Goal: Task Accomplishment & Management: Use online tool/utility

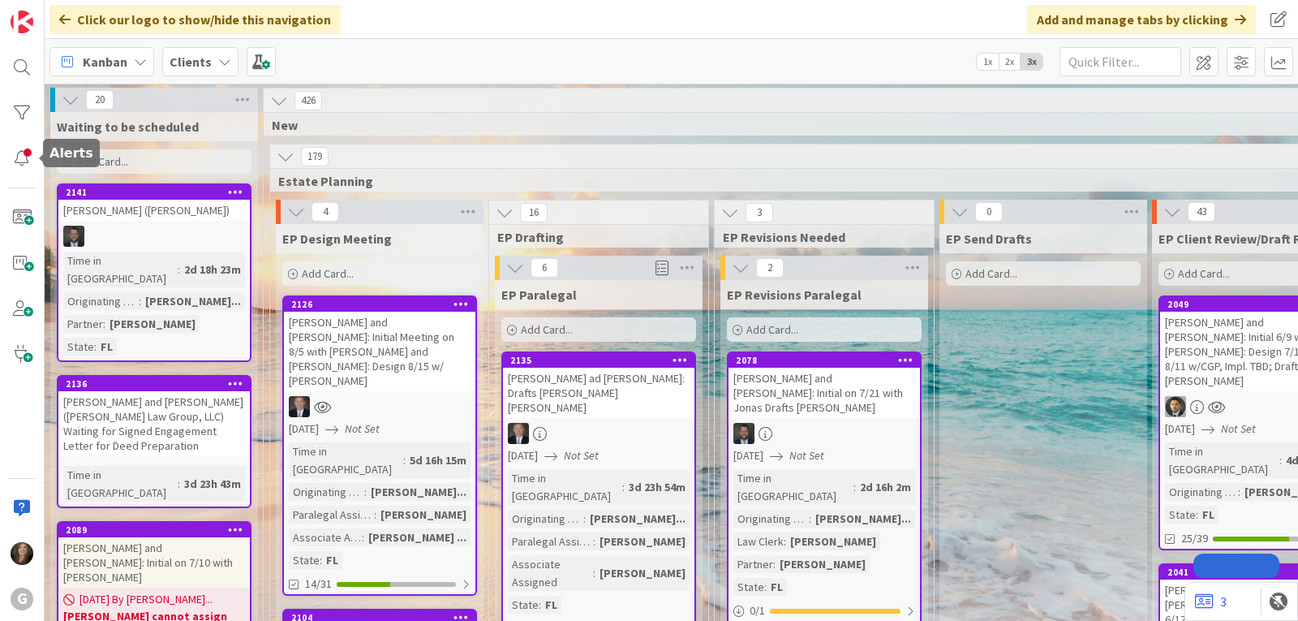
click at [22, 66] on div at bounding box center [22, 67] width 32 height 32
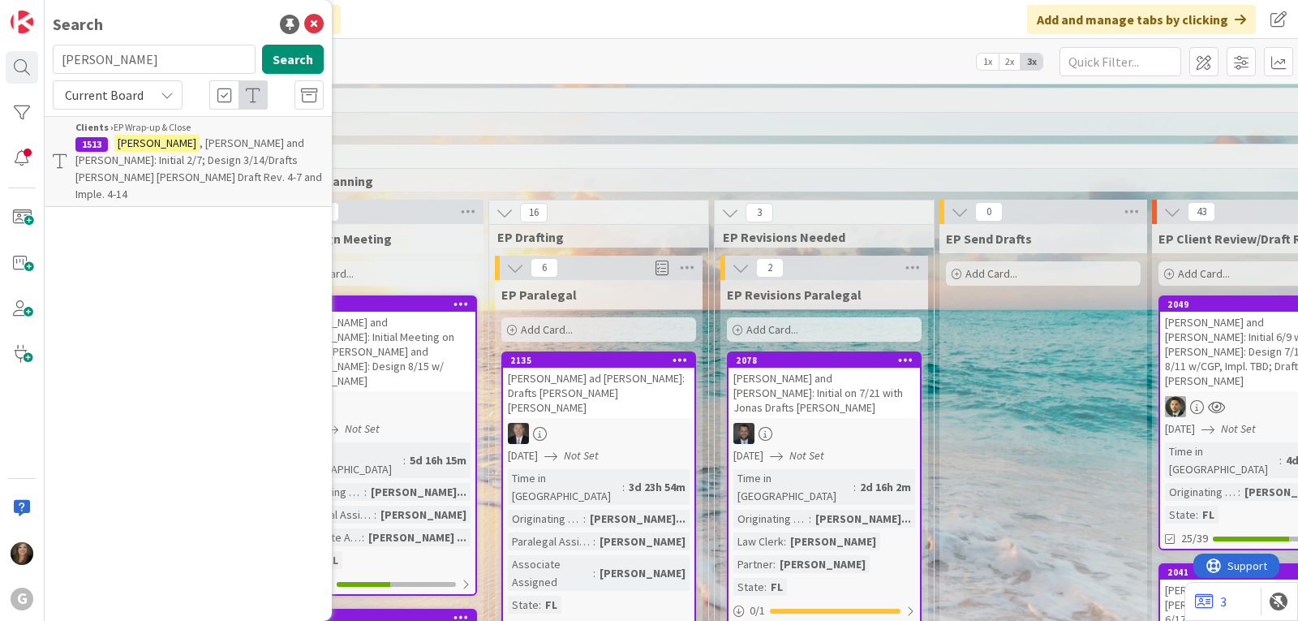
drag, startPoint x: 140, startPoint y: 58, endPoint x: 48, endPoint y: 61, distance: 92.5
click at [48, 61] on div "[PERSON_NAME] Search" at bounding box center [188, 63] width 290 height 36
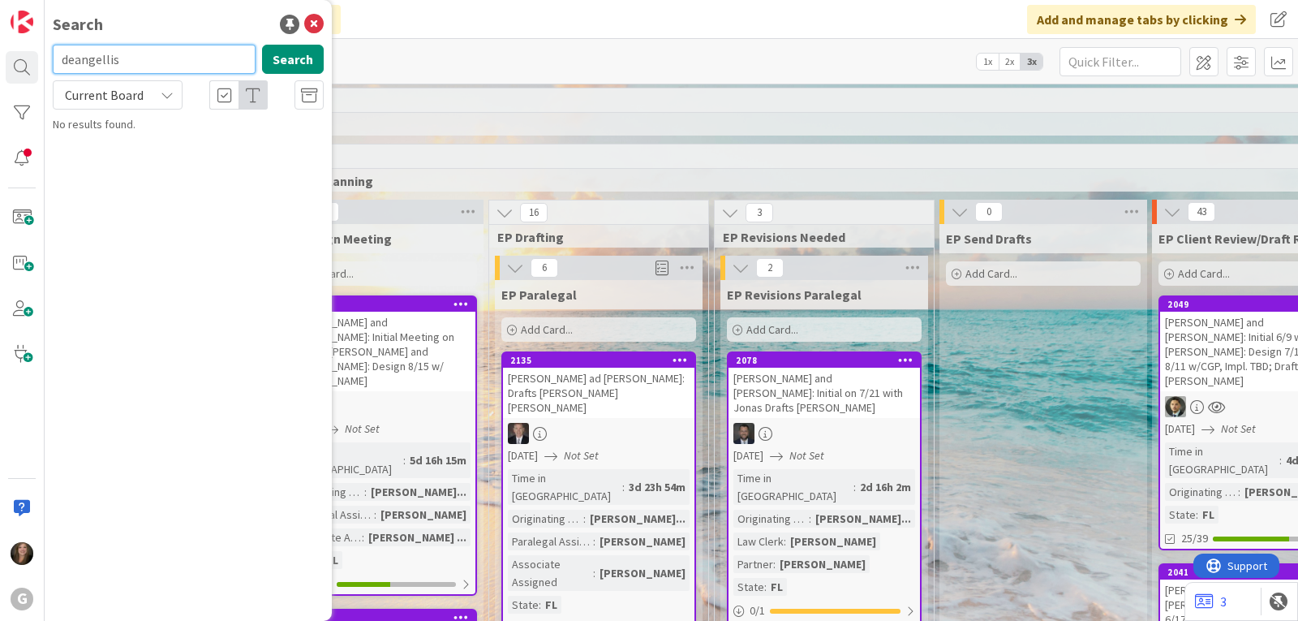
click at [101, 59] on input "deangellis" at bounding box center [154, 59] width 203 height 29
type input "[PERSON_NAME]"
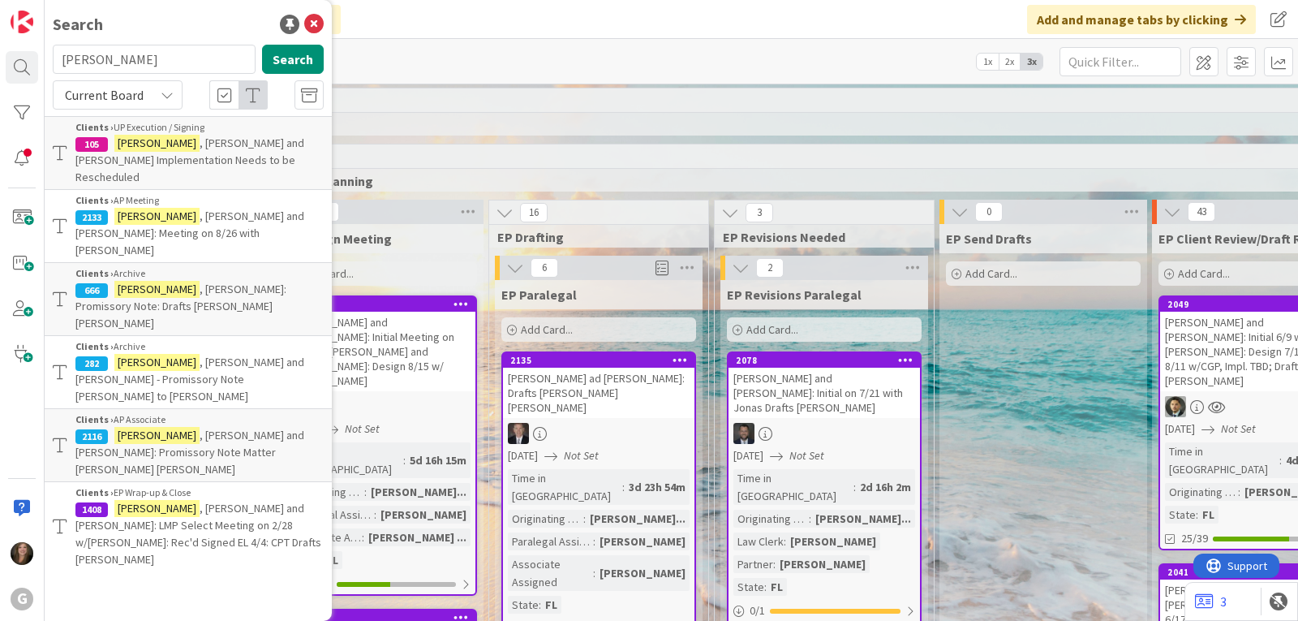
click at [157, 427] on mark "[PERSON_NAME]" at bounding box center [156, 435] width 85 height 17
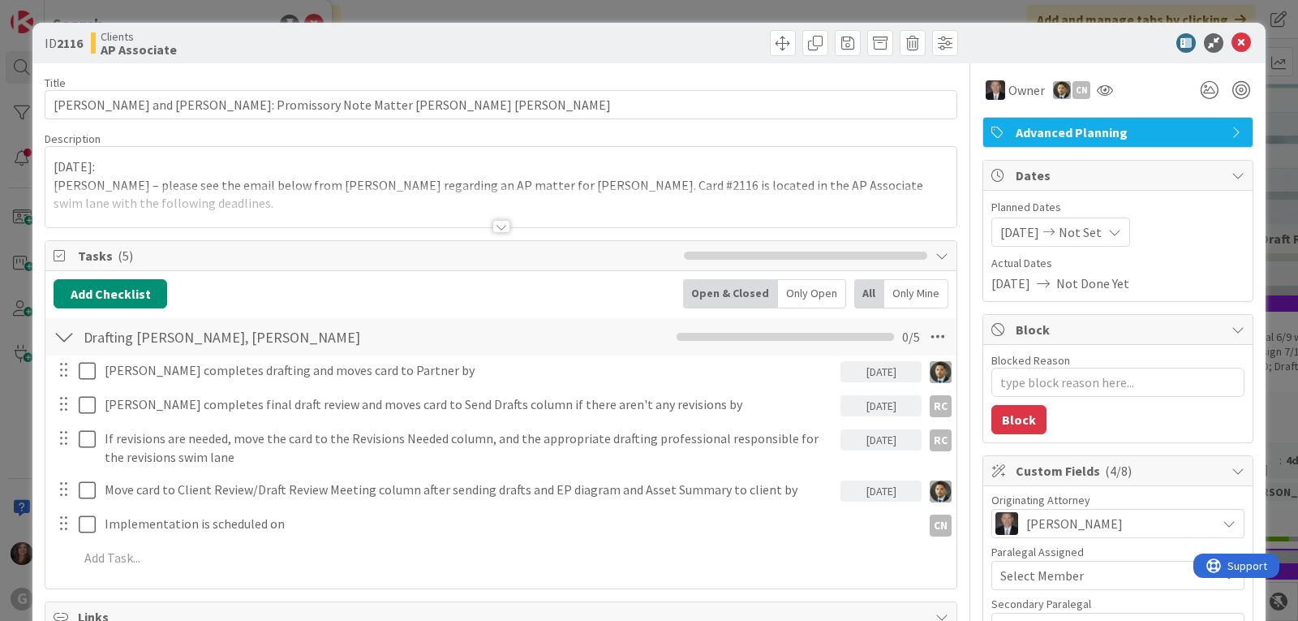
type textarea "x"
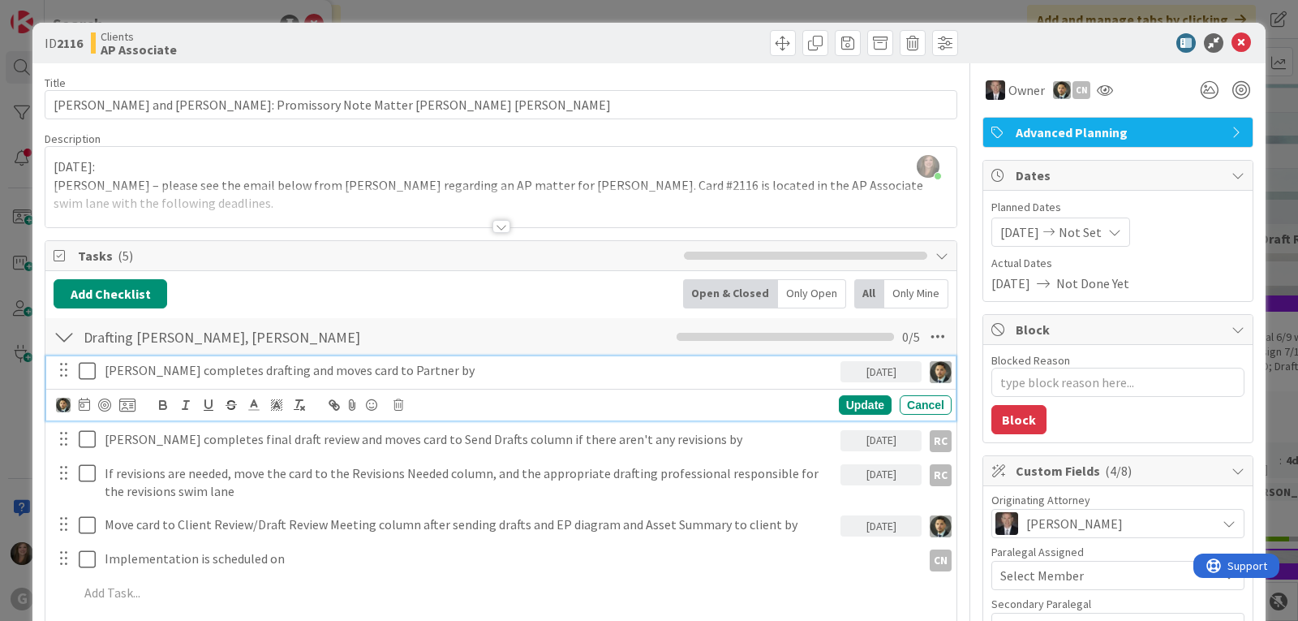
click at [334, 368] on p "[PERSON_NAME] completes drafting and moves card to Partner by" at bounding box center [469, 370] width 729 height 19
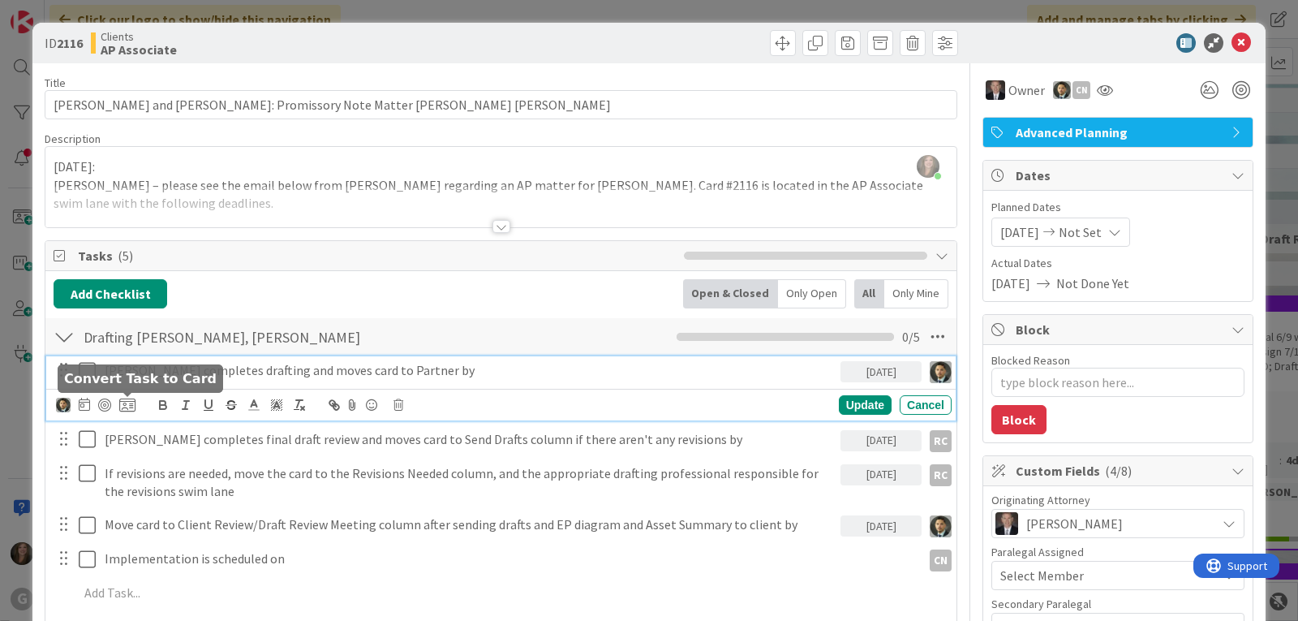
click at [81, 407] on icon at bounding box center [84, 404] width 11 height 13
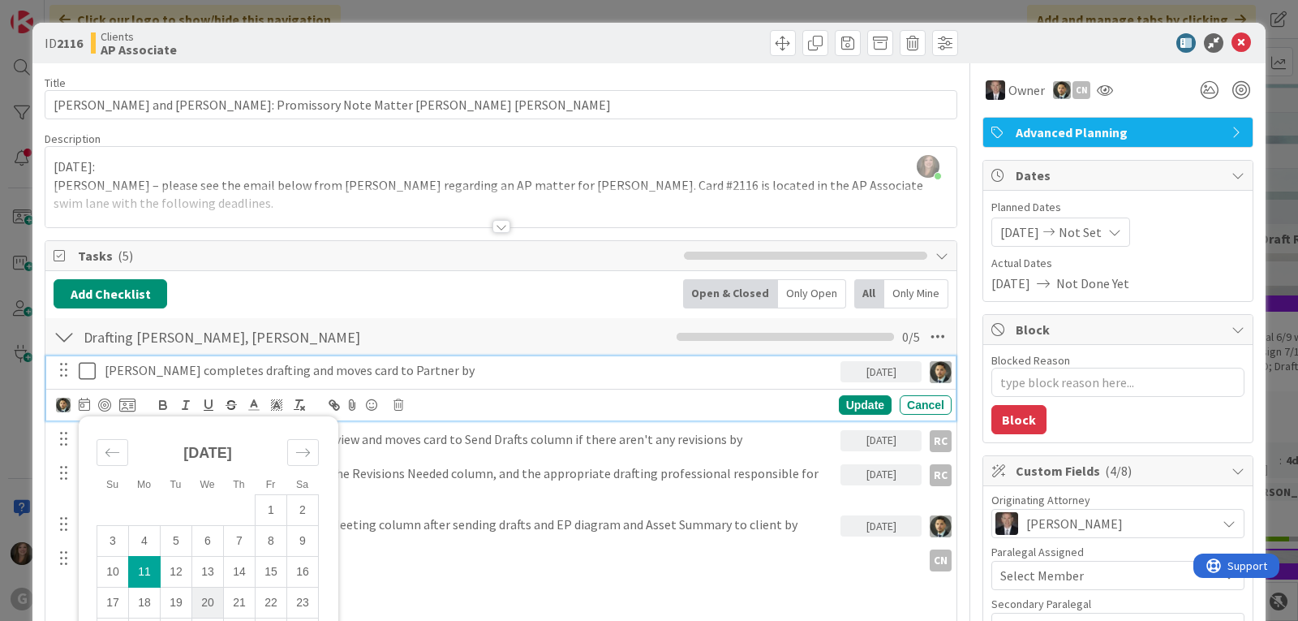
click at [204, 600] on td "20" at bounding box center [208, 602] width 32 height 31
type input "[DATE]"
type textarea "x"
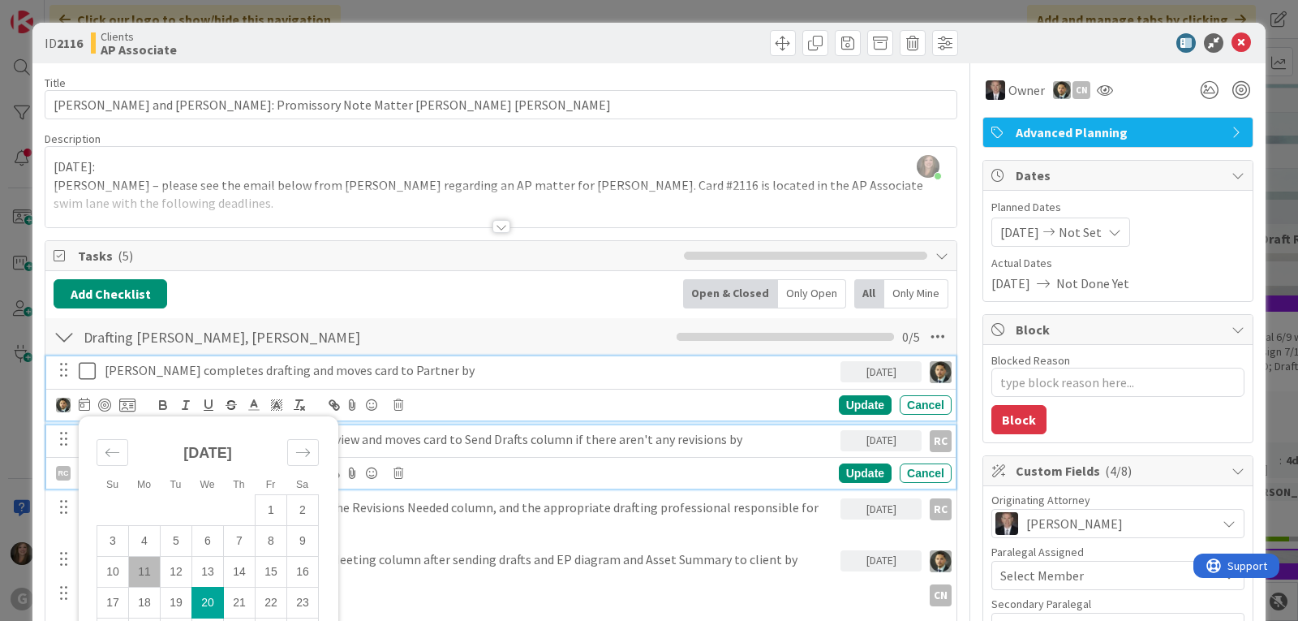
click at [588, 445] on p "[PERSON_NAME] completes final draft review and moves card to Send Drafts column…" at bounding box center [469, 439] width 729 height 19
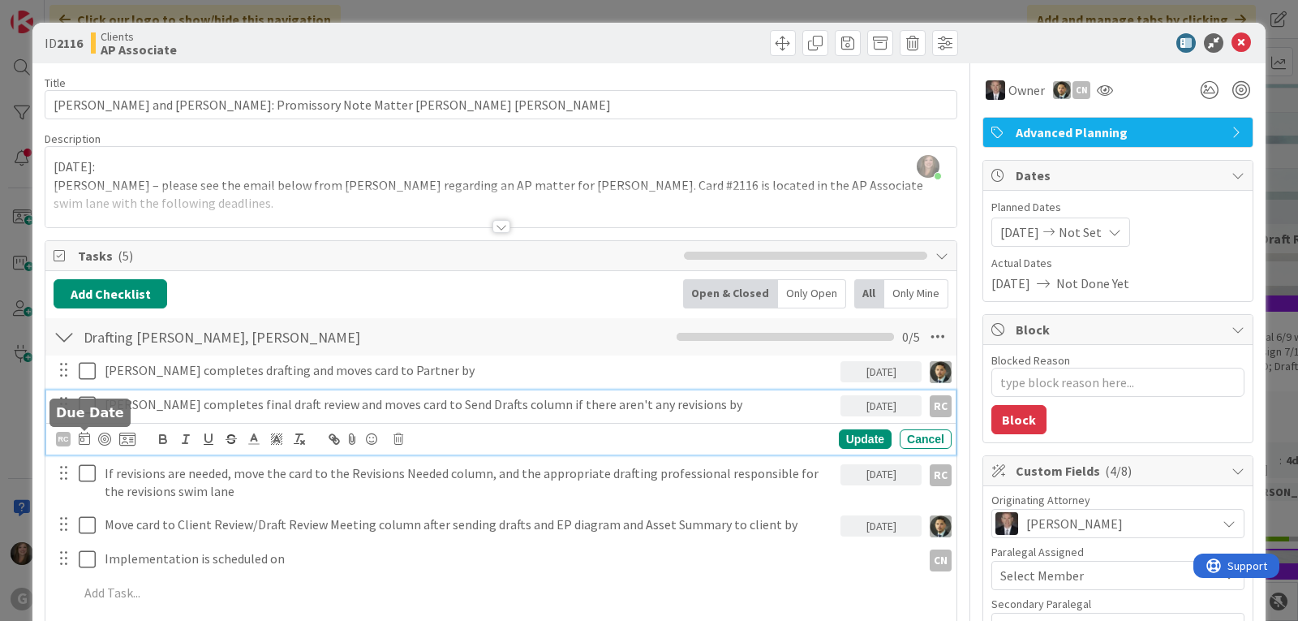
click at [87, 439] on icon at bounding box center [84, 438] width 11 height 13
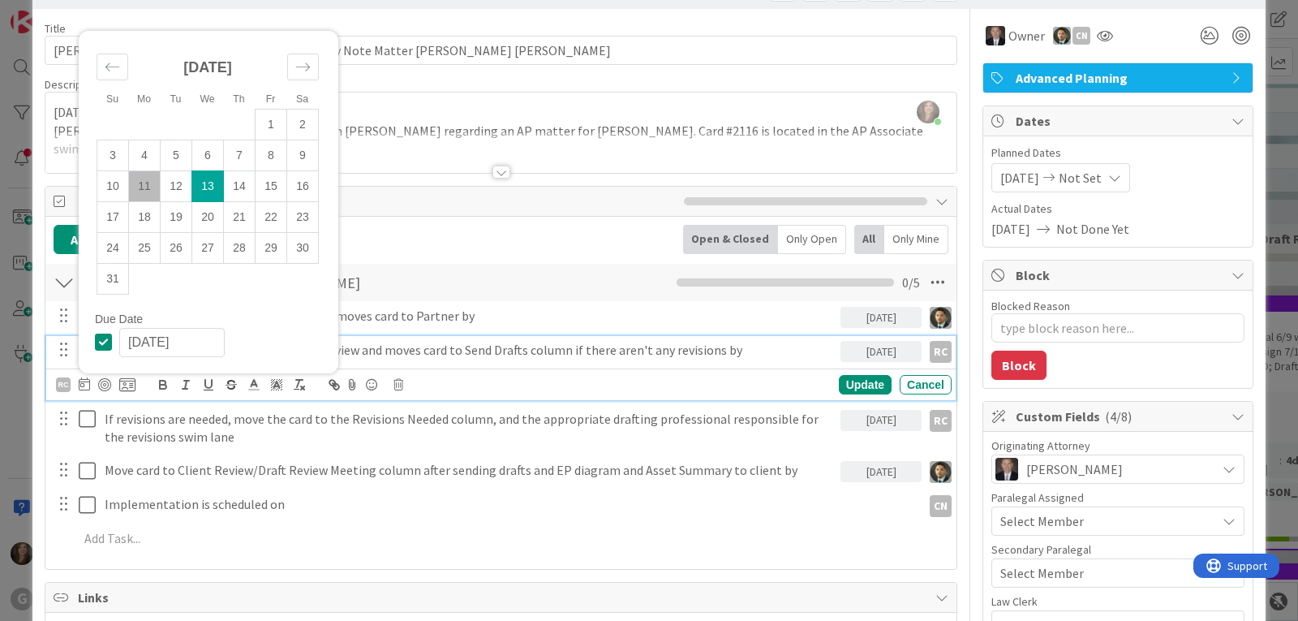
scroll to position [81, 0]
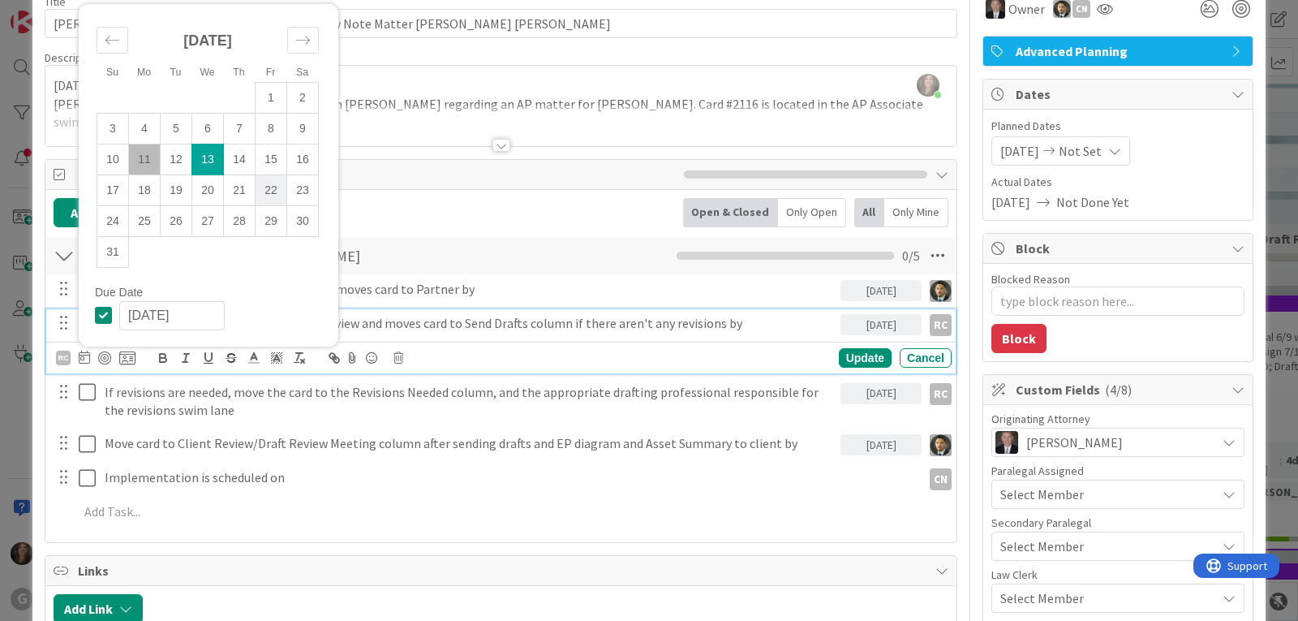
click at [271, 184] on td "22" at bounding box center [272, 189] width 32 height 31
type input "[DATE]"
type textarea "x"
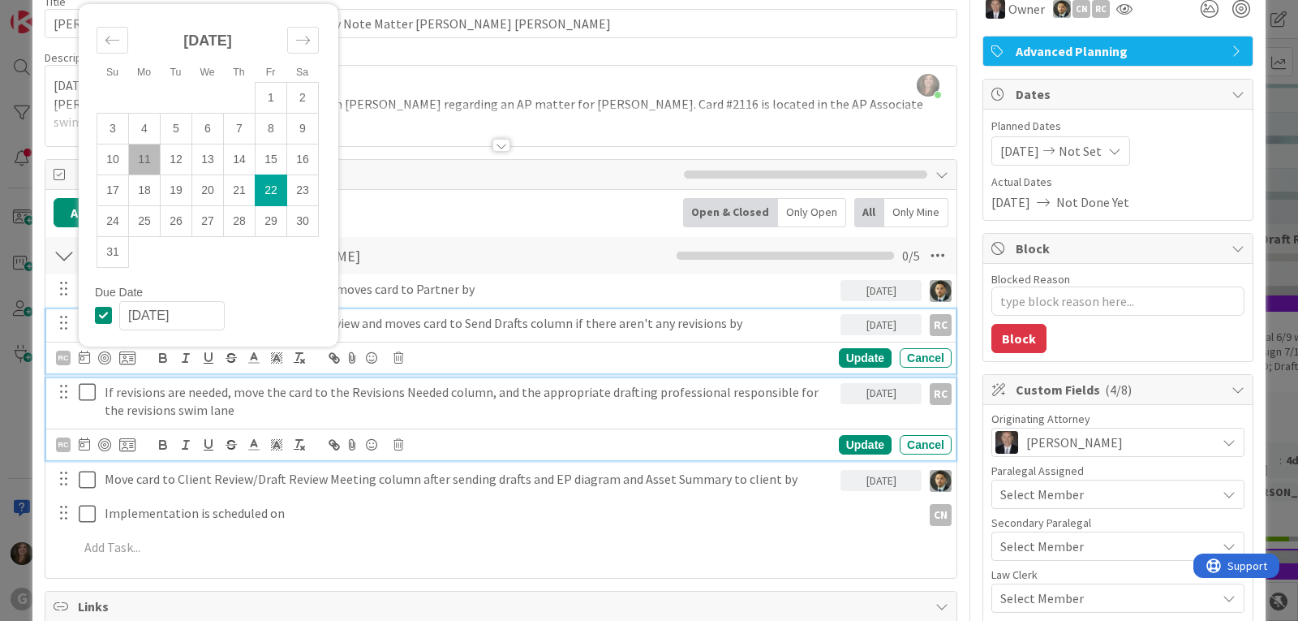
click at [246, 394] on p "If revisions are needed, move the card to the Revisions Needed column, and the …" at bounding box center [469, 401] width 729 height 37
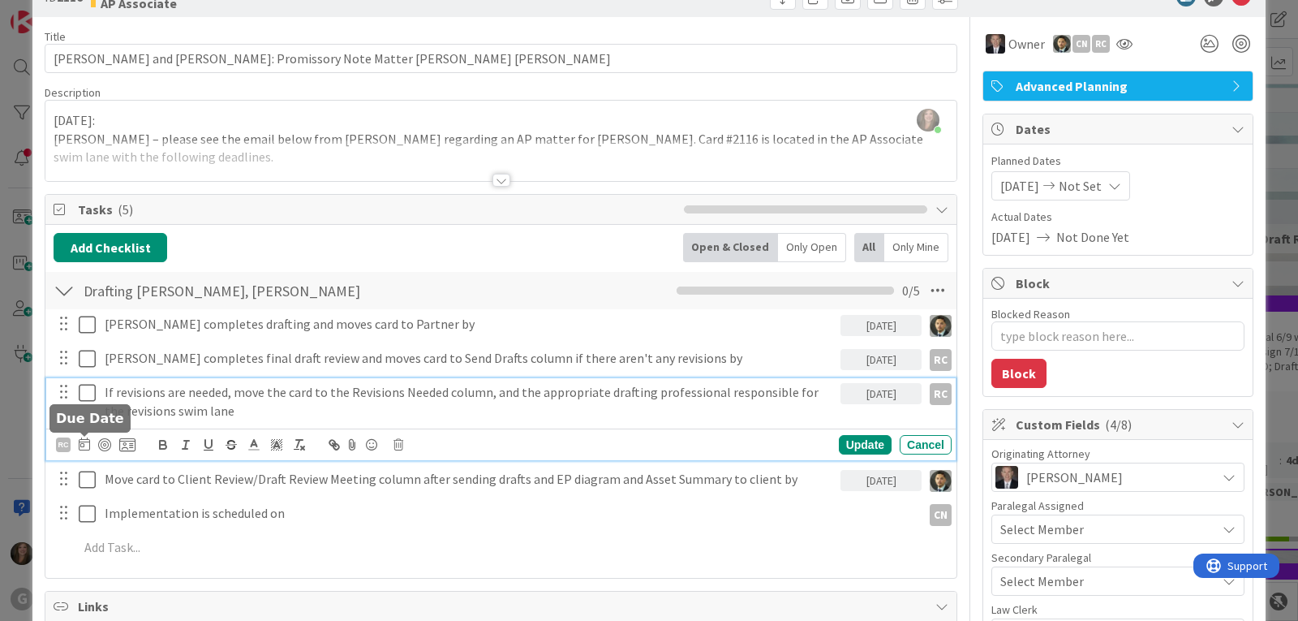
click at [83, 446] on icon at bounding box center [84, 443] width 11 height 13
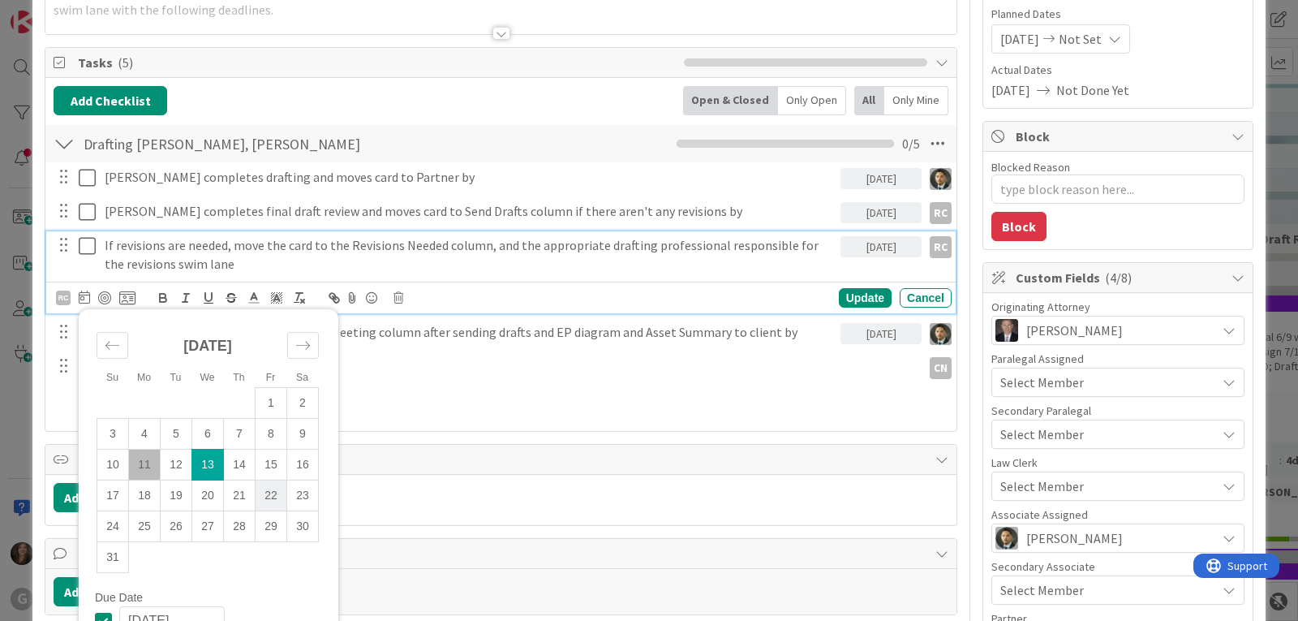
scroll to position [209, 0]
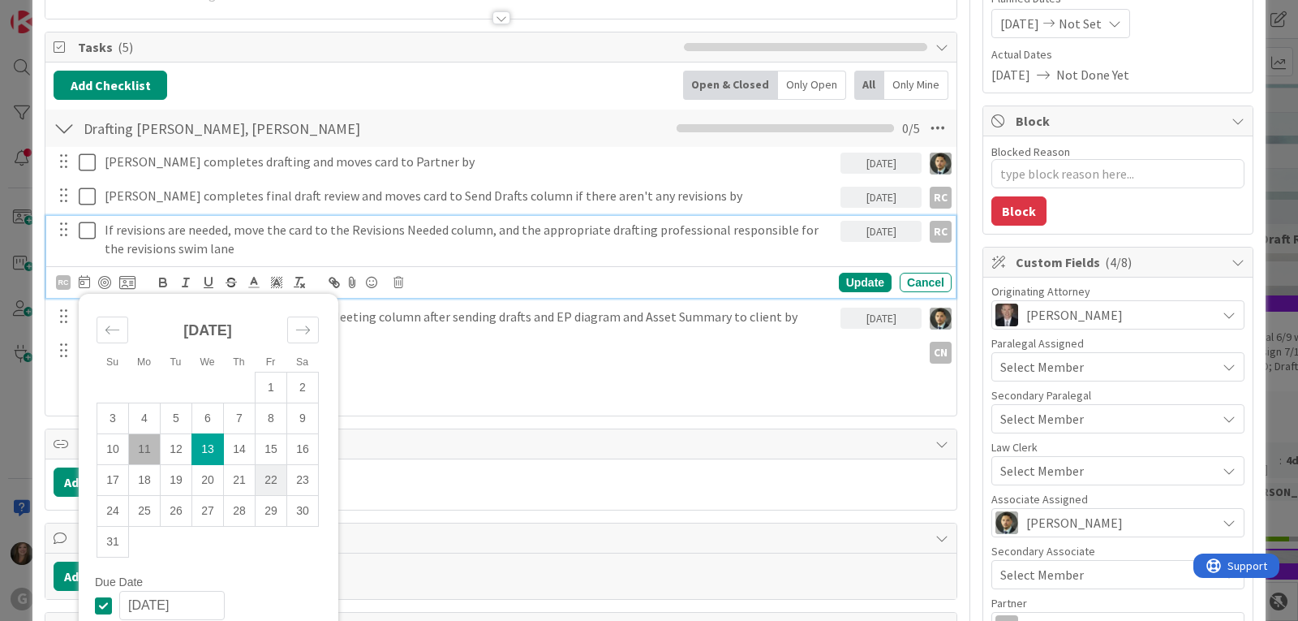
click at [267, 484] on td "22" at bounding box center [272, 480] width 32 height 31
type input "[DATE]"
type textarea "x"
click at [858, 286] on div "Update" at bounding box center [865, 282] width 53 height 19
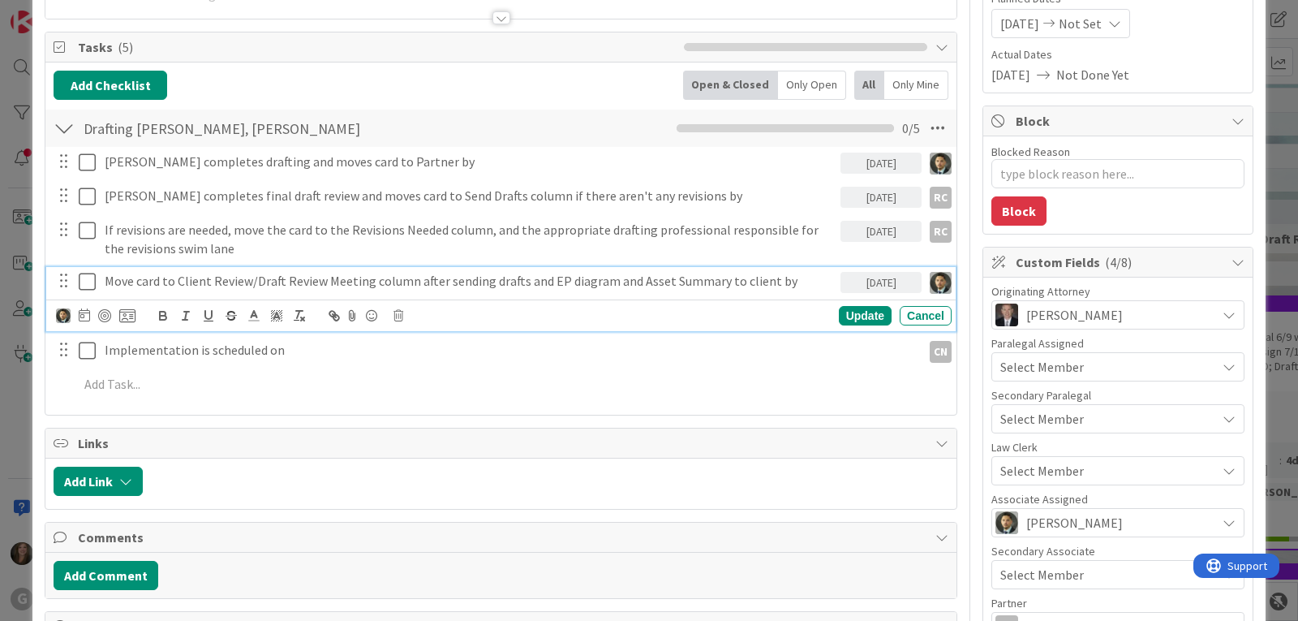
click at [470, 288] on p "Move card to Client Review/Draft Review Meeting column after sending drafts and…" at bounding box center [469, 281] width 729 height 19
click at [86, 317] on icon at bounding box center [84, 314] width 11 height 13
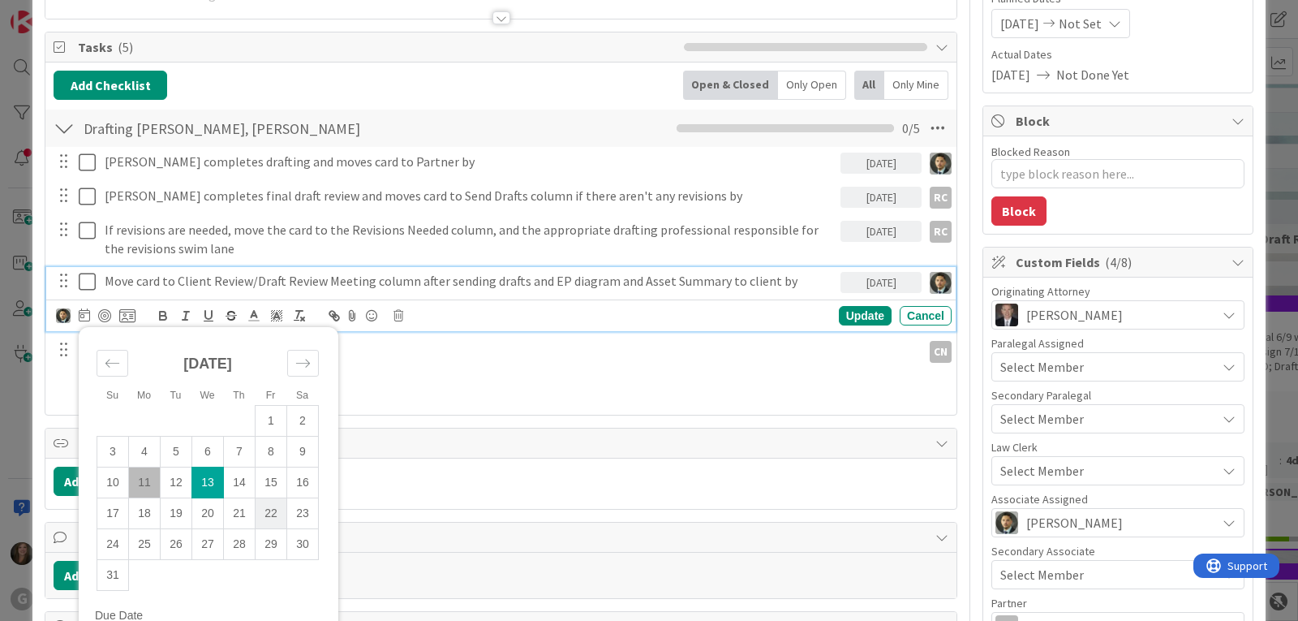
click at [273, 506] on td "22" at bounding box center [272, 513] width 32 height 31
type input "[DATE]"
type textarea "x"
click at [846, 313] on div "Update" at bounding box center [865, 315] width 53 height 19
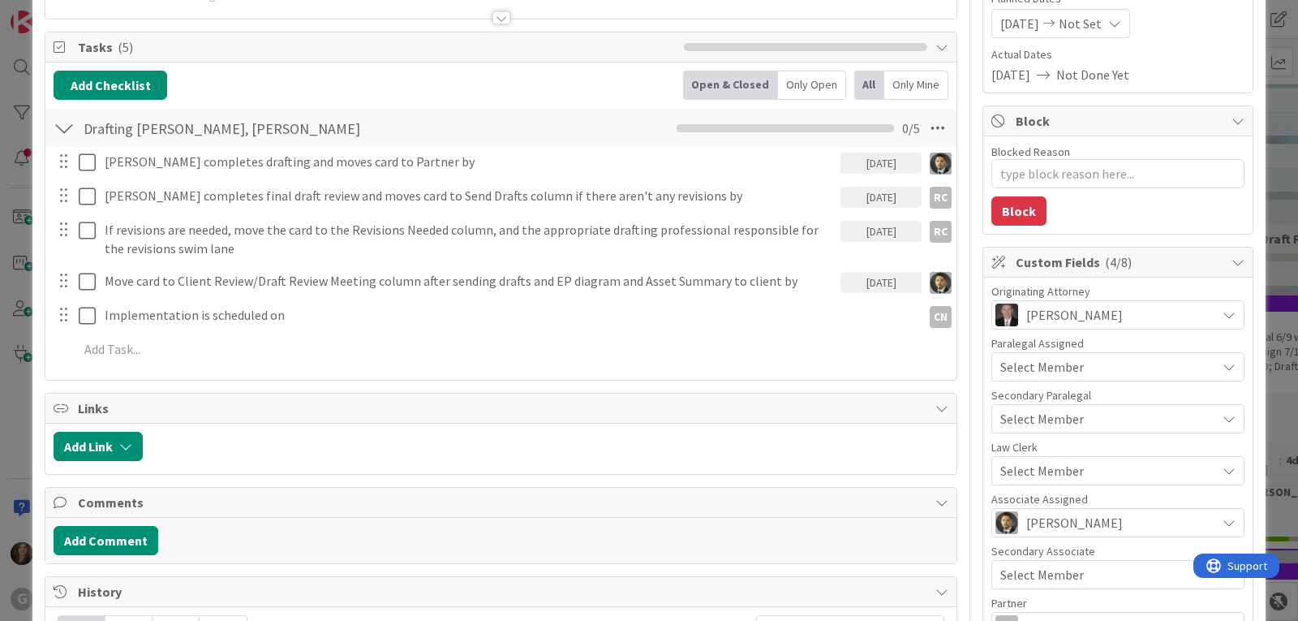
click at [1204, 83] on div "[DATE] Not Done Yet" at bounding box center [1118, 74] width 253 height 19
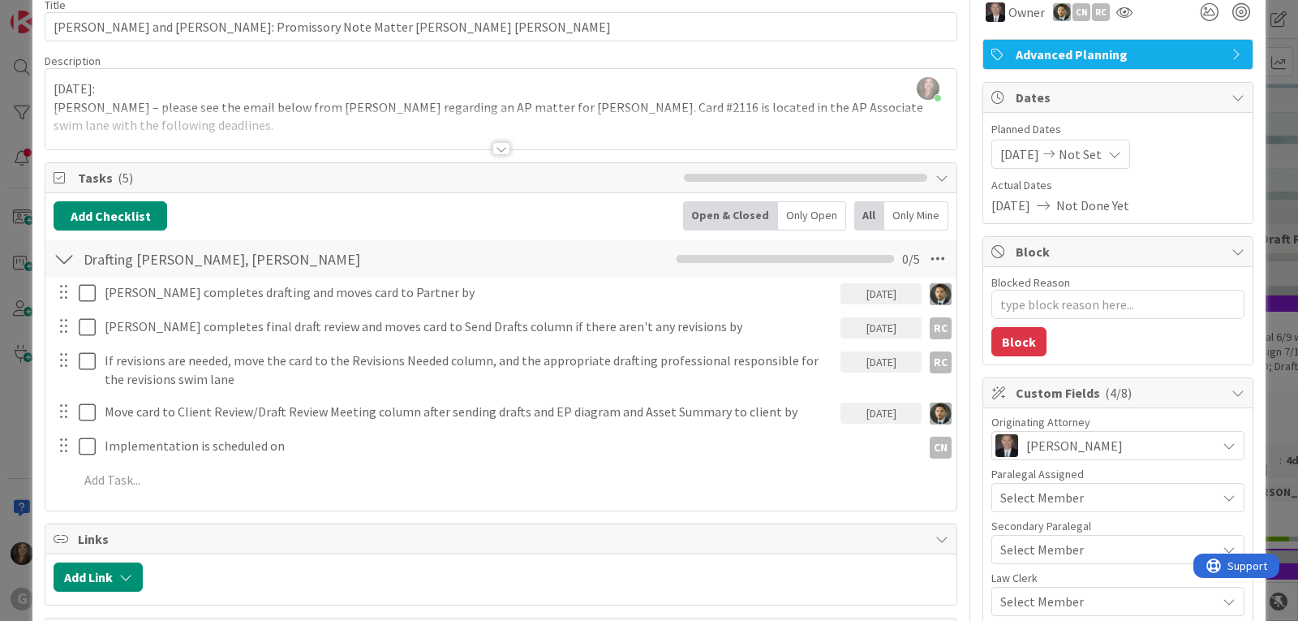
scroll to position [0, 0]
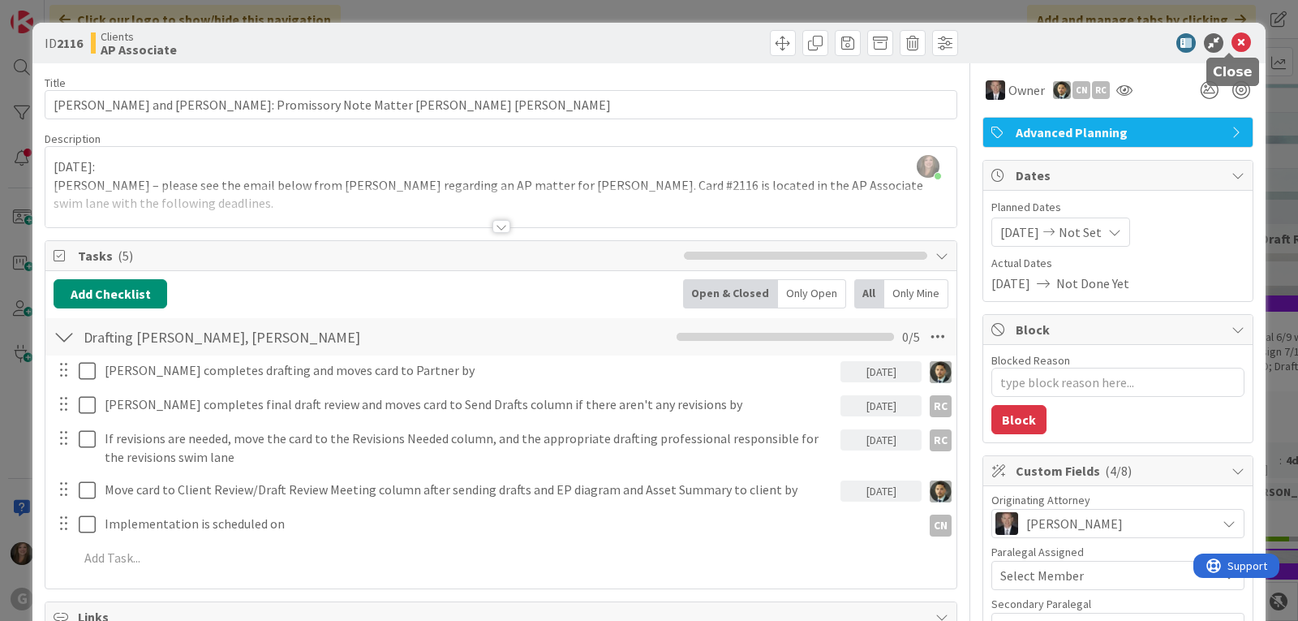
click at [1232, 41] on icon at bounding box center [1241, 42] width 19 height 19
